Goal: Check status: Check status

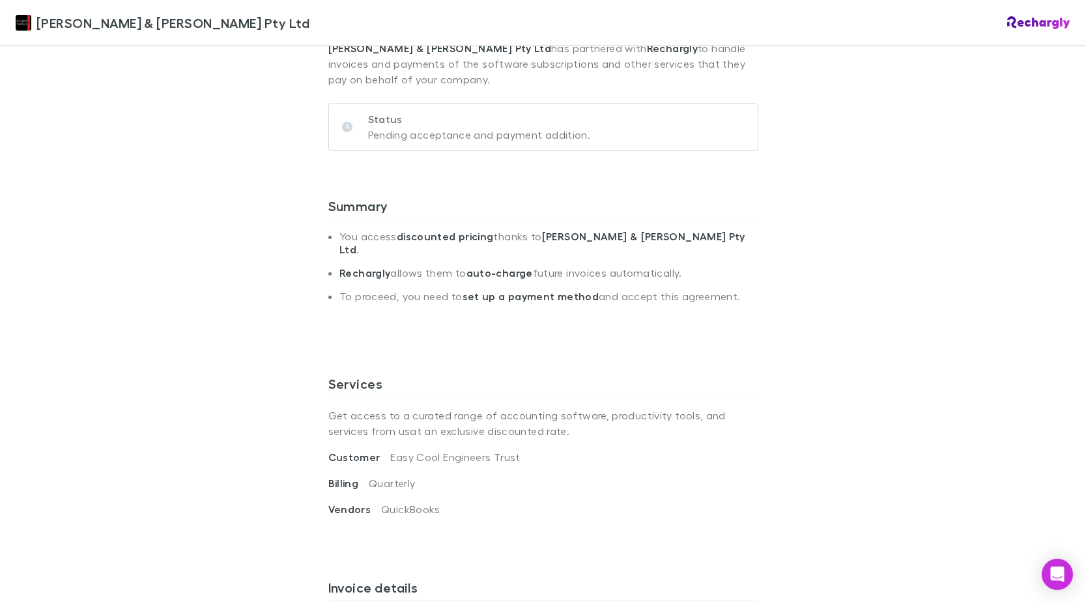
scroll to position [586, 0]
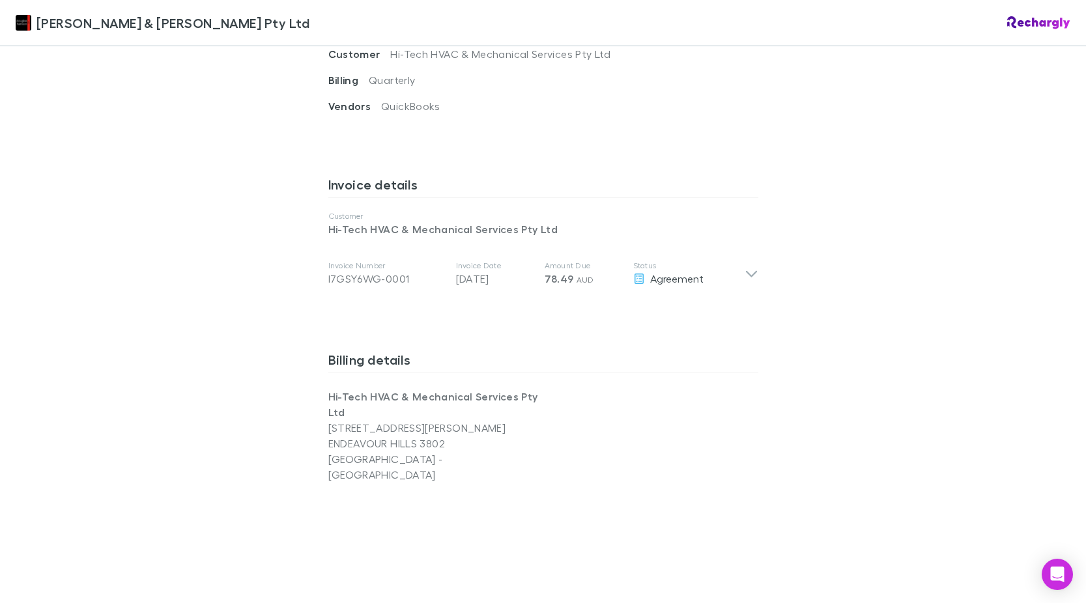
scroll to position [586, 0]
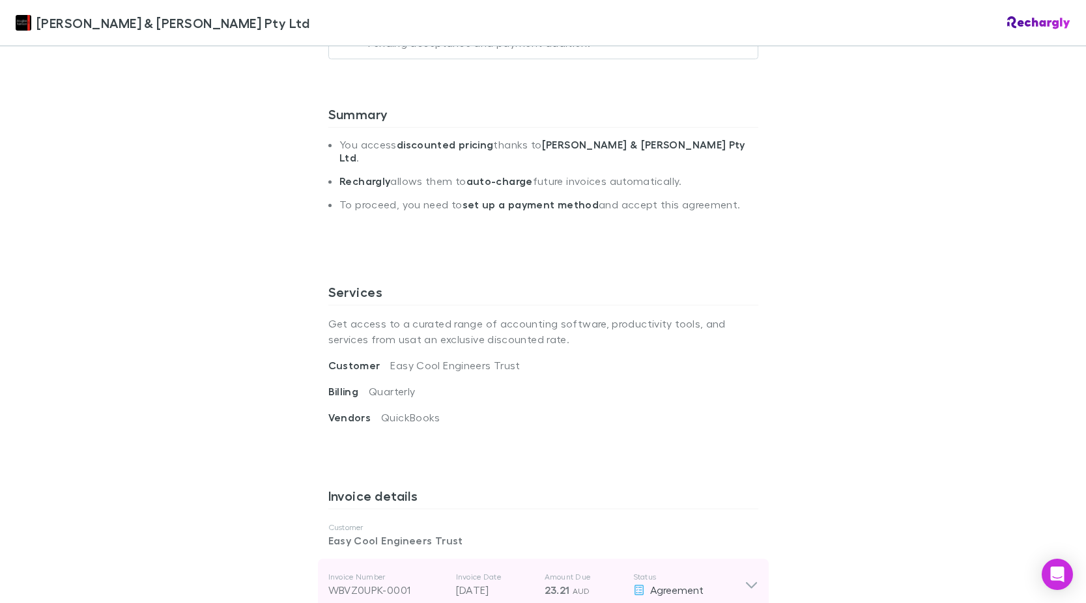
scroll to position [521, 0]
